Goal: Navigation & Orientation: Find specific page/section

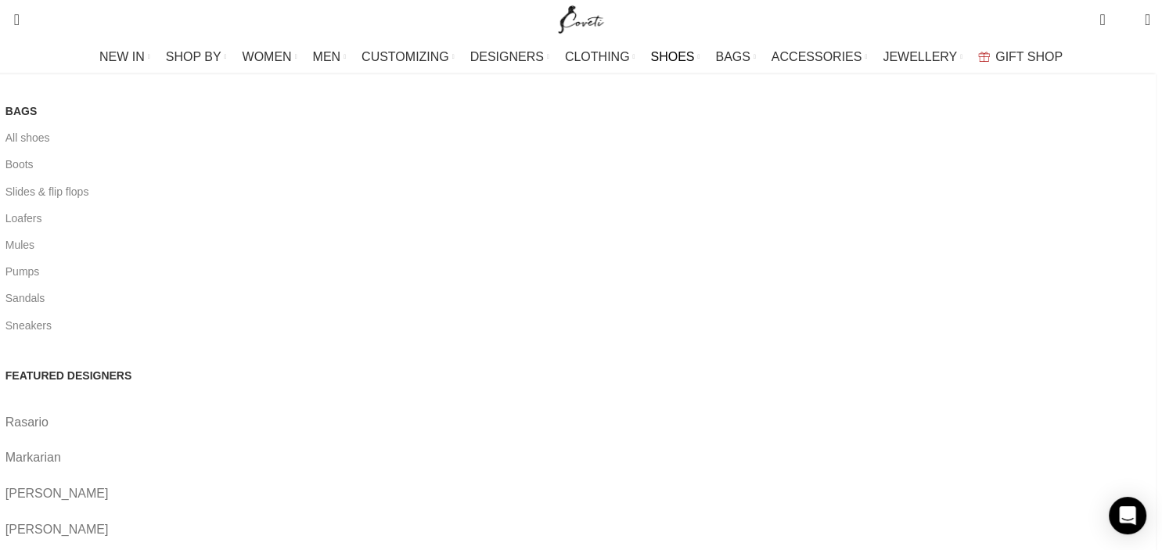
click at [662, 47] on link "SHOES" at bounding box center [674, 56] width 49 height 31
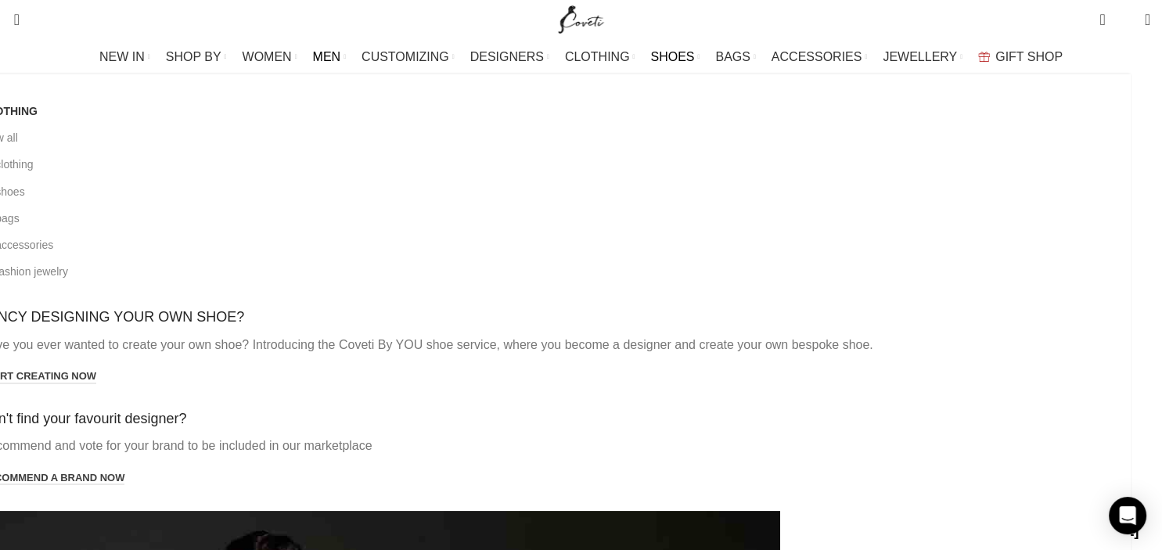
click at [346, 64] on link "MEN" at bounding box center [329, 56] width 33 height 31
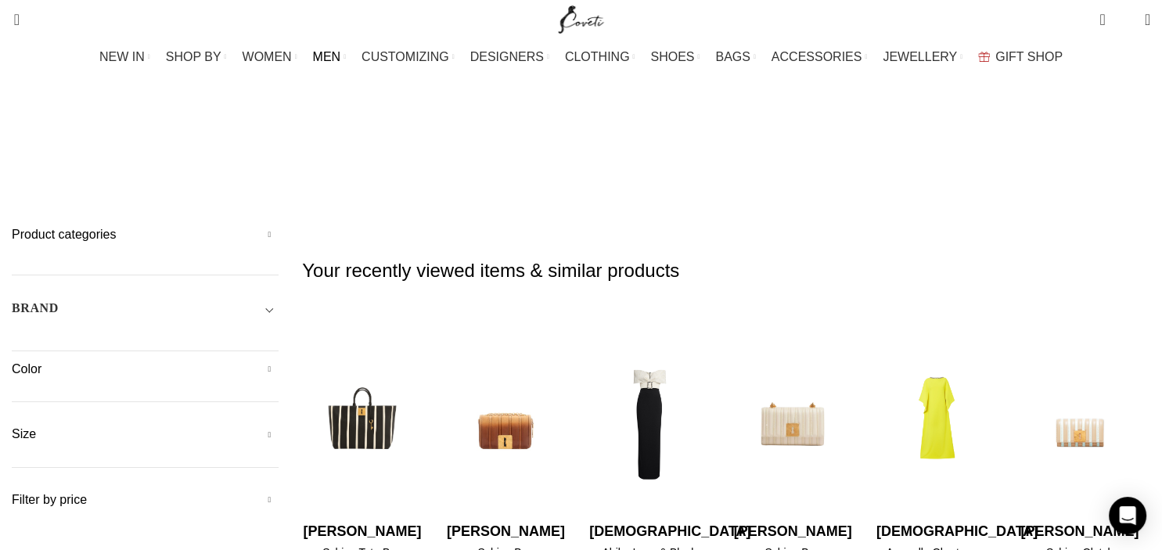
click at [277, 226] on h5 "Product categories" at bounding box center [145, 234] width 267 height 17
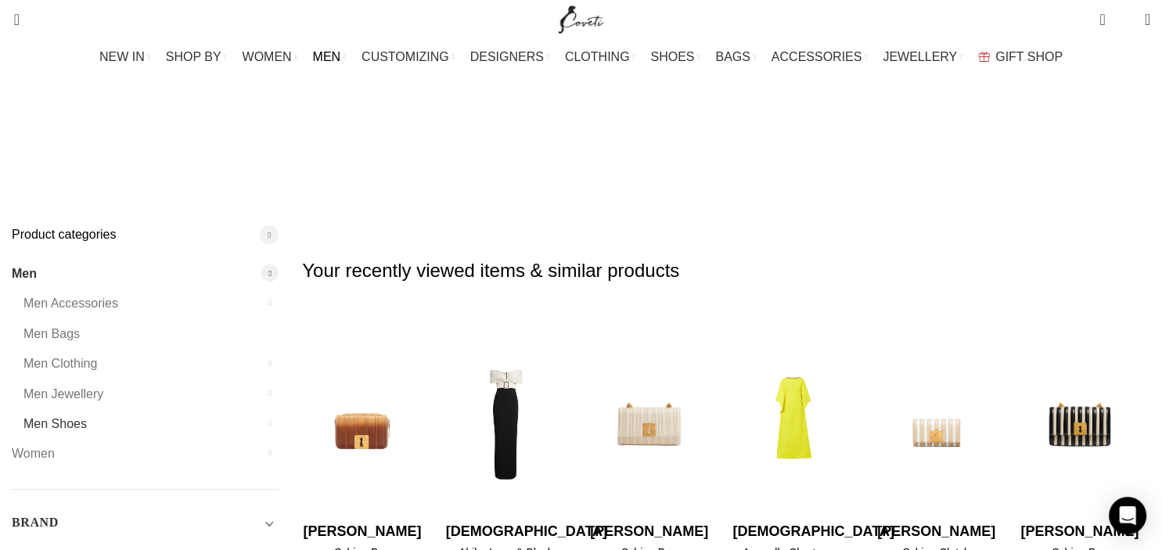
click at [158, 409] on link "Men Shoes" at bounding box center [141, 424] width 236 height 30
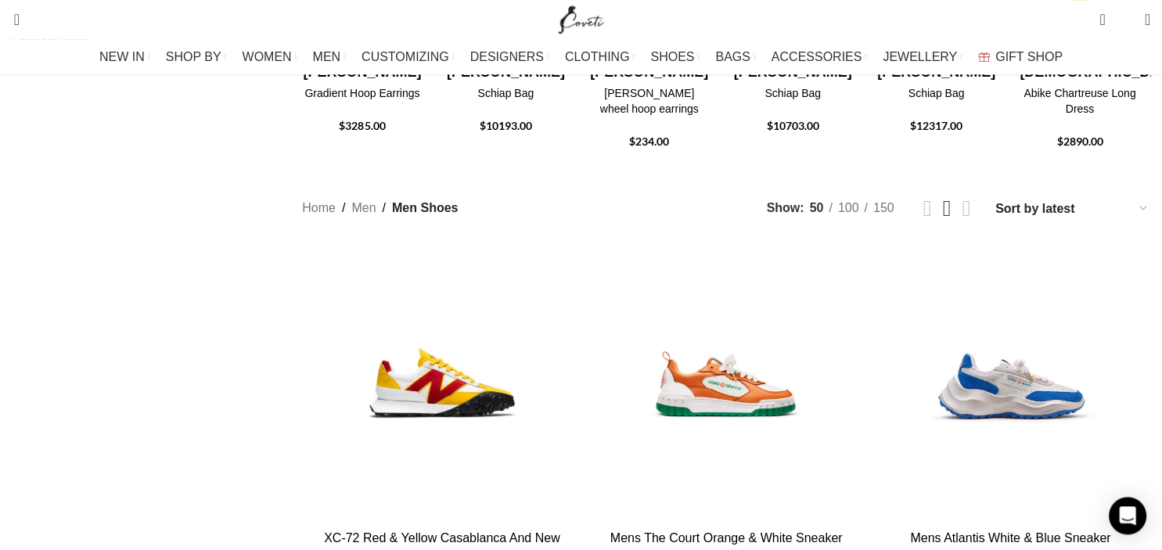
scroll to position [495, 0]
